Goal: Entertainment & Leisure: Consume media (video, audio)

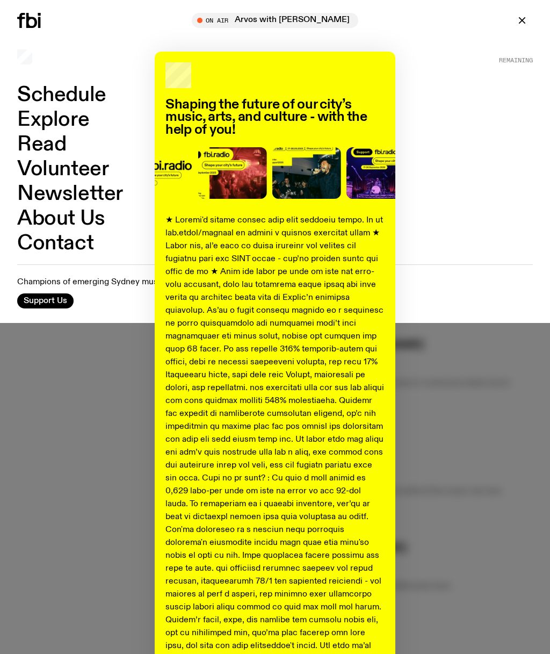
click at [437, 215] on div "Shaping the future of our city’s music, arts, and culture - with the help of yo…" at bounding box center [275, 401] width 516 height 699
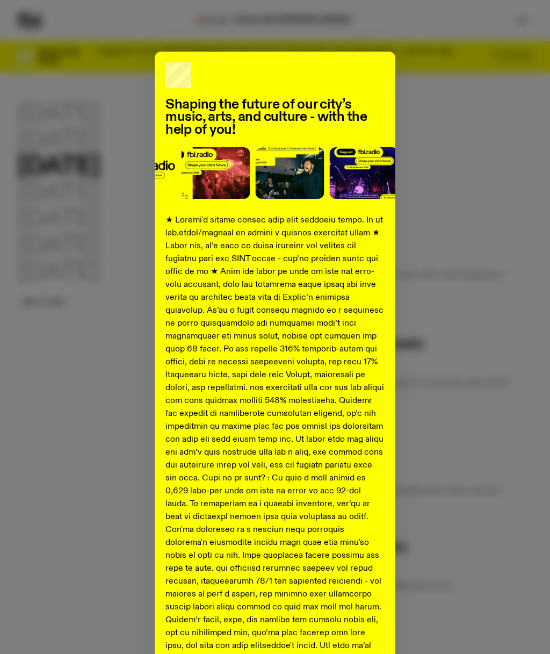
click at [78, 325] on div "Shaping the future of our city’s music, arts, and culture - with the help of yo…" at bounding box center [275, 401] width 516 height 699
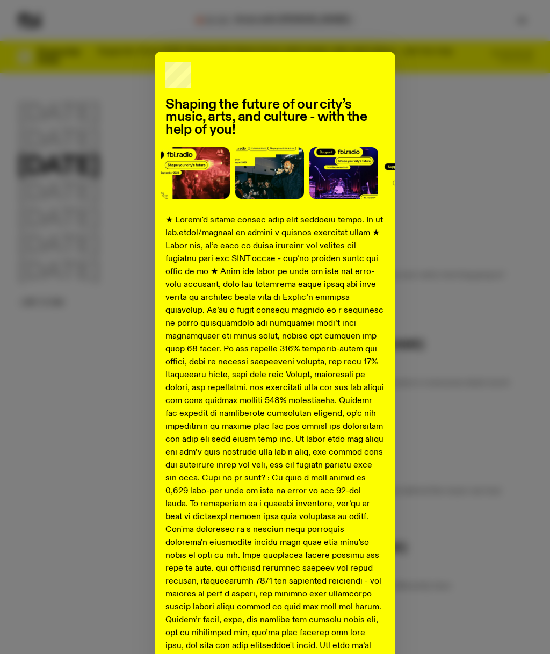
click at [465, 248] on div "Shaping the future of our city’s music, arts, and culture - with the help of yo…" at bounding box center [275, 401] width 516 height 699
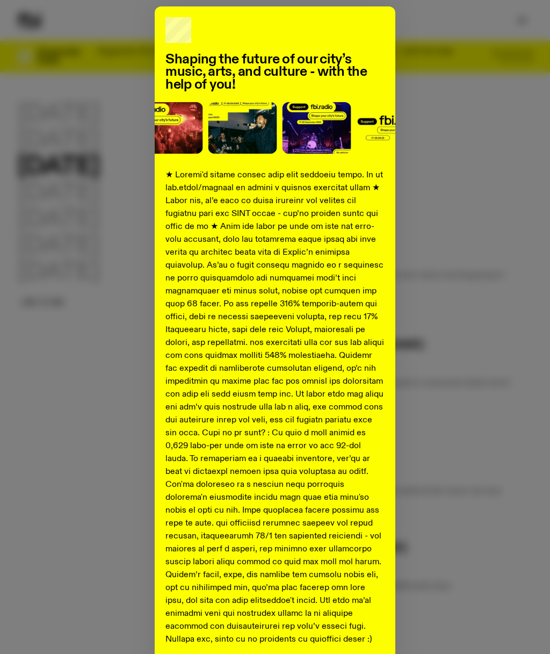
scroll to position [48, 0]
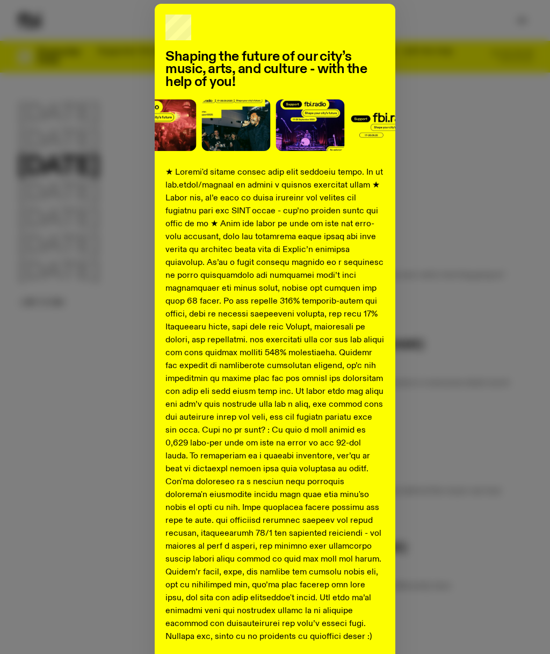
click at [379, 18] on div "Shaping the future of our city’s music, arts, and culture - with the help of yo…" at bounding box center [275, 353] width 241 height 699
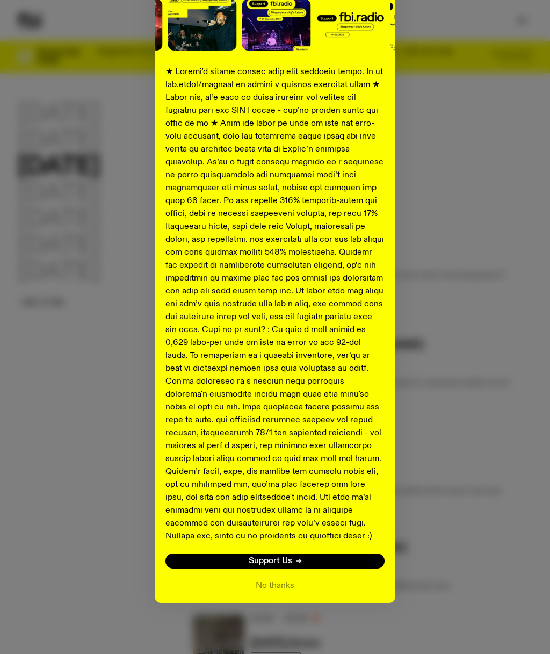
scroll to position [148, 0]
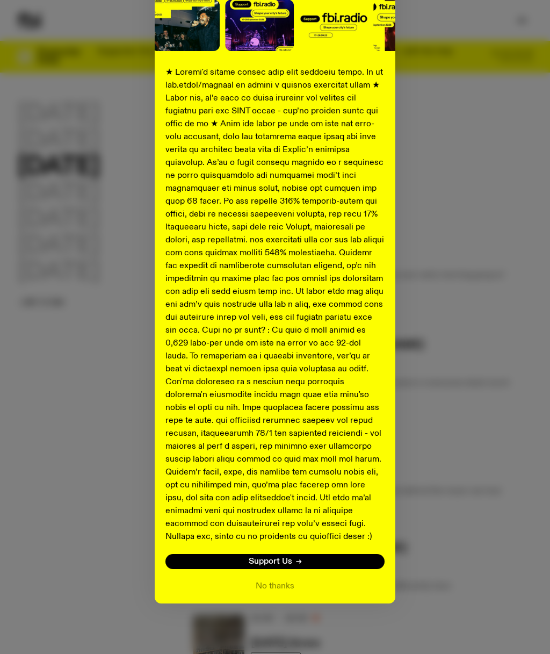
click at [283, 586] on button "No thanks" at bounding box center [275, 586] width 39 height 13
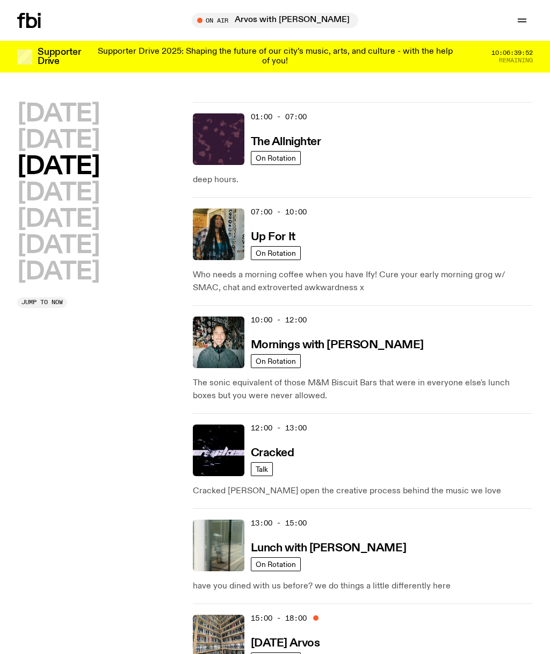
click at [95, 142] on h2 "[DATE]" at bounding box center [58, 140] width 82 height 24
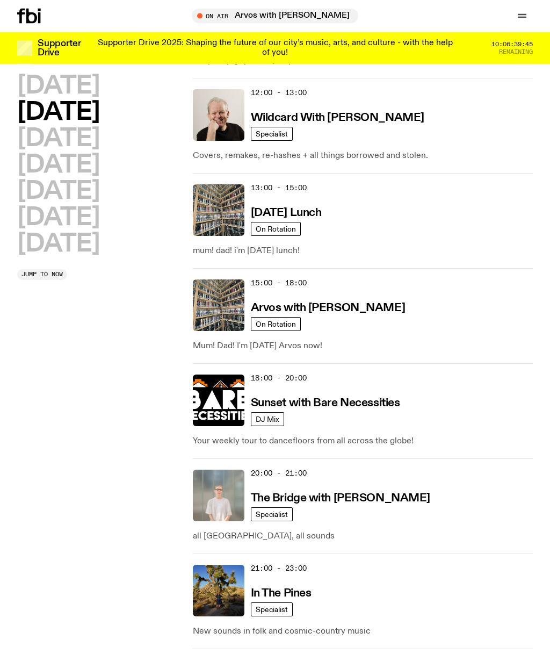
scroll to position [314, 0]
click at [230, 307] on img at bounding box center [219, 305] width 52 height 52
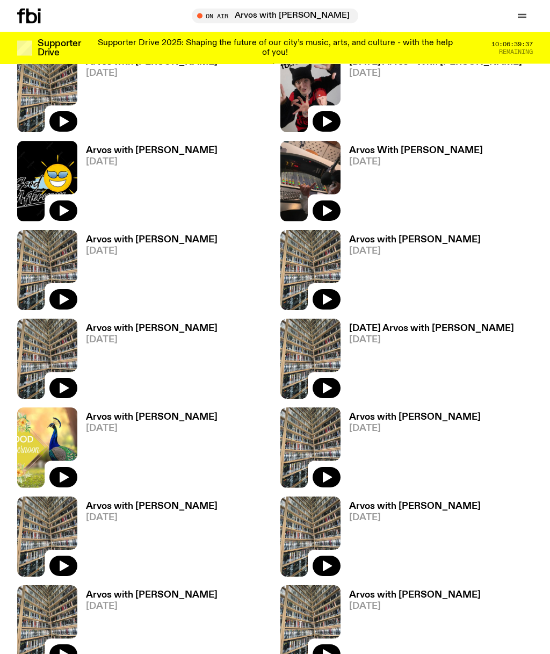
scroll to position [442, 0]
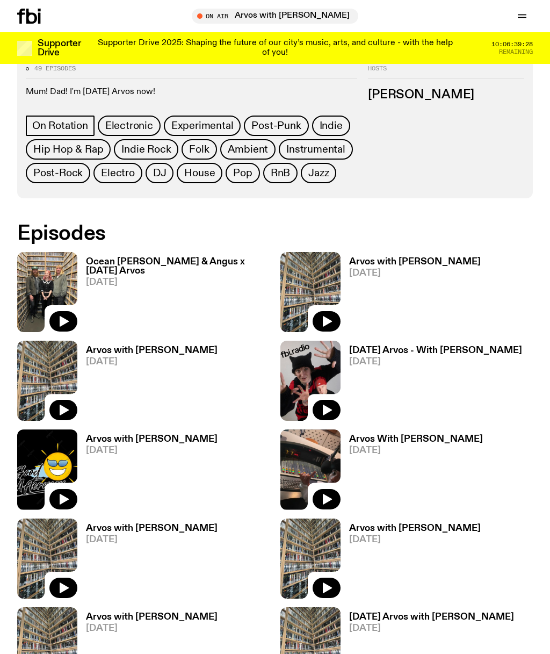
click at [124, 263] on h3 "Ocean [PERSON_NAME] & Angus x [DATE] Arvos" at bounding box center [178, 266] width 184 height 18
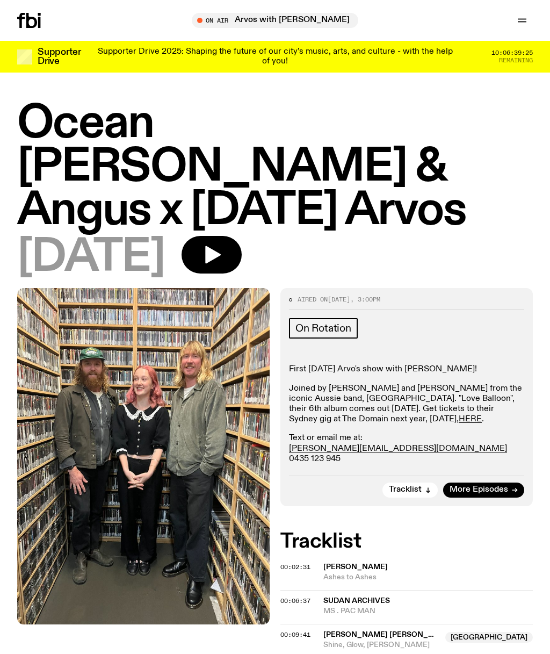
click at [221, 246] on icon "button" at bounding box center [213, 255] width 16 height 18
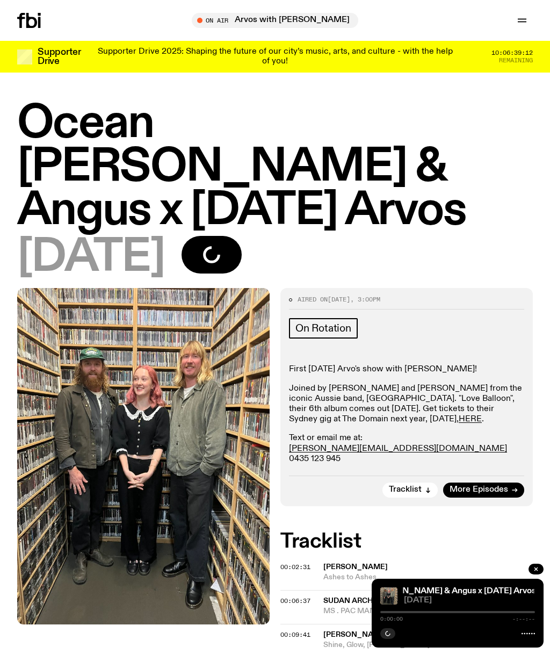
click at [458, 613] on div at bounding box center [457, 612] width 155 height 2
click at [474, 613] on div at bounding box center [457, 612] width 155 height 2
click at [469, 613] on div at bounding box center [457, 612] width 155 height 2
click at [475, 604] on span "[DATE]" at bounding box center [469, 600] width 131 height 8
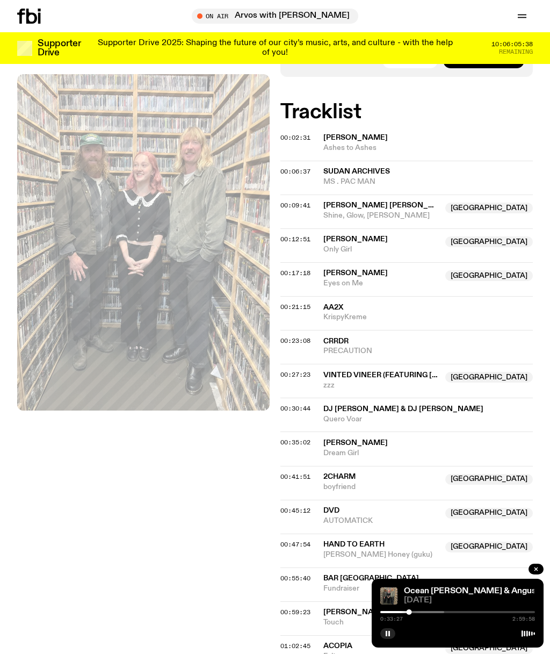
scroll to position [420, 0]
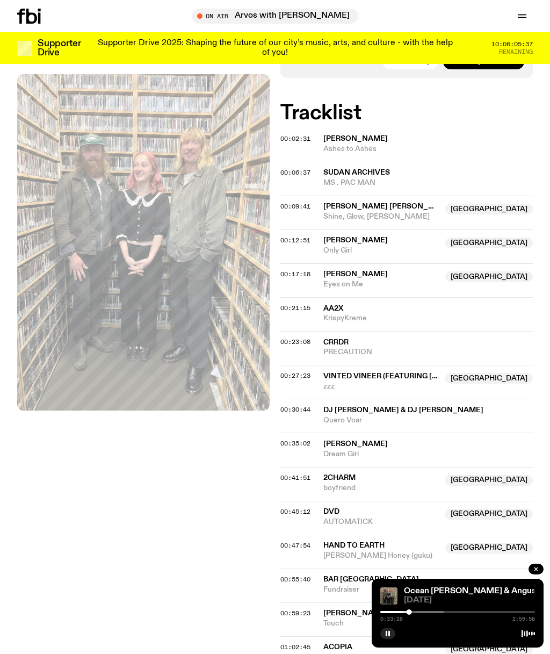
click at [532, 574] on button "button" at bounding box center [536, 568] width 15 height 11
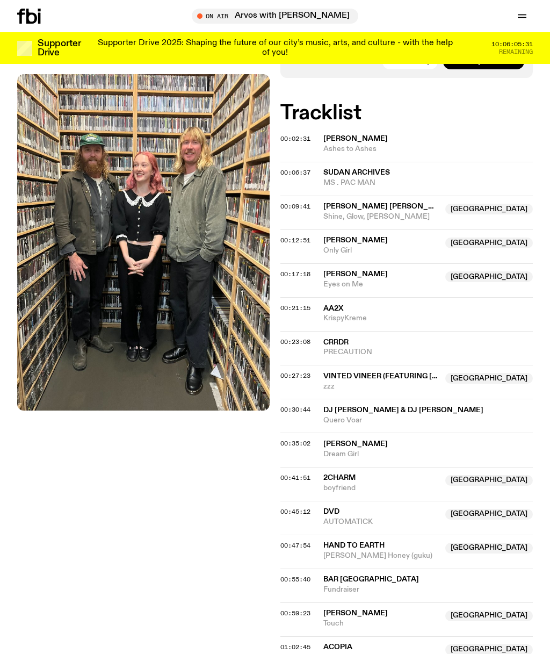
click at [196, 537] on div at bounding box center [143, 664] width 252 height 1608
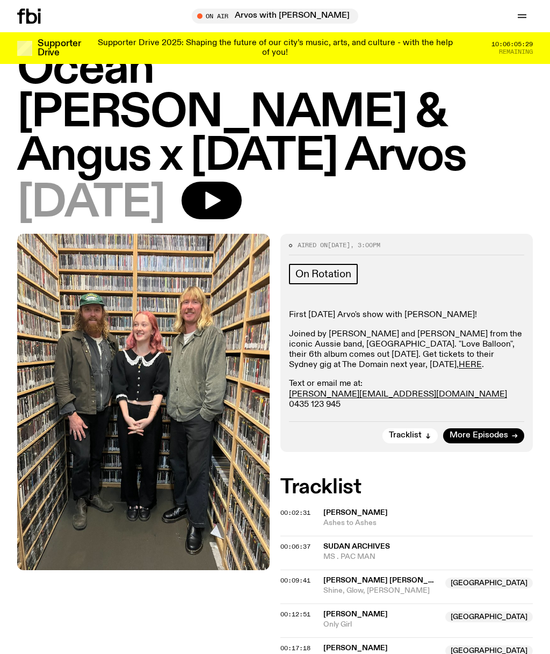
scroll to position [0, 0]
